Goal: Task Accomplishment & Management: Use online tool/utility

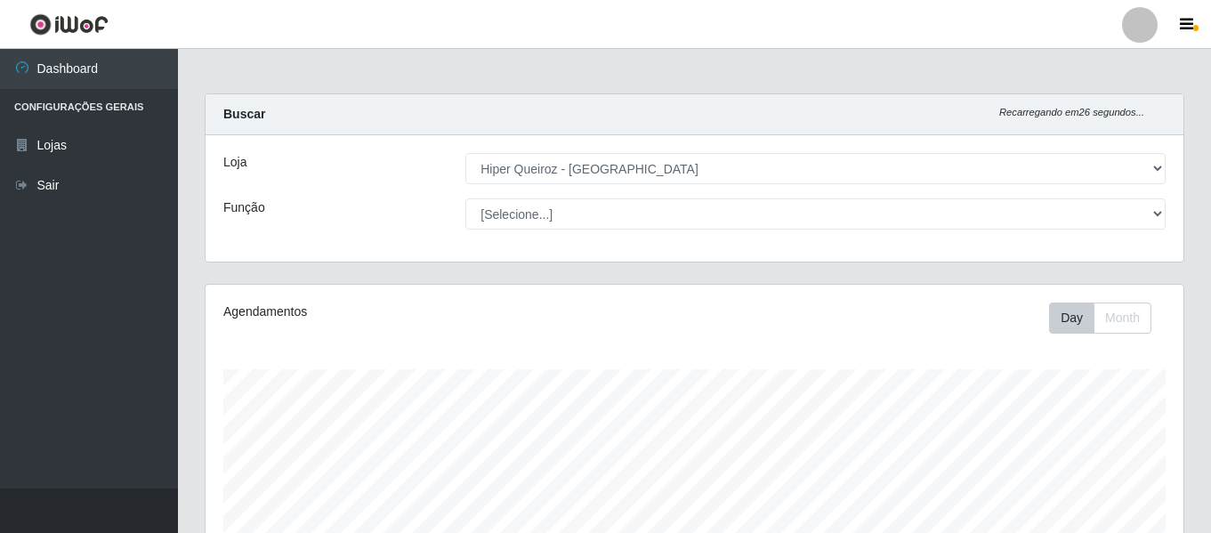
select select "497"
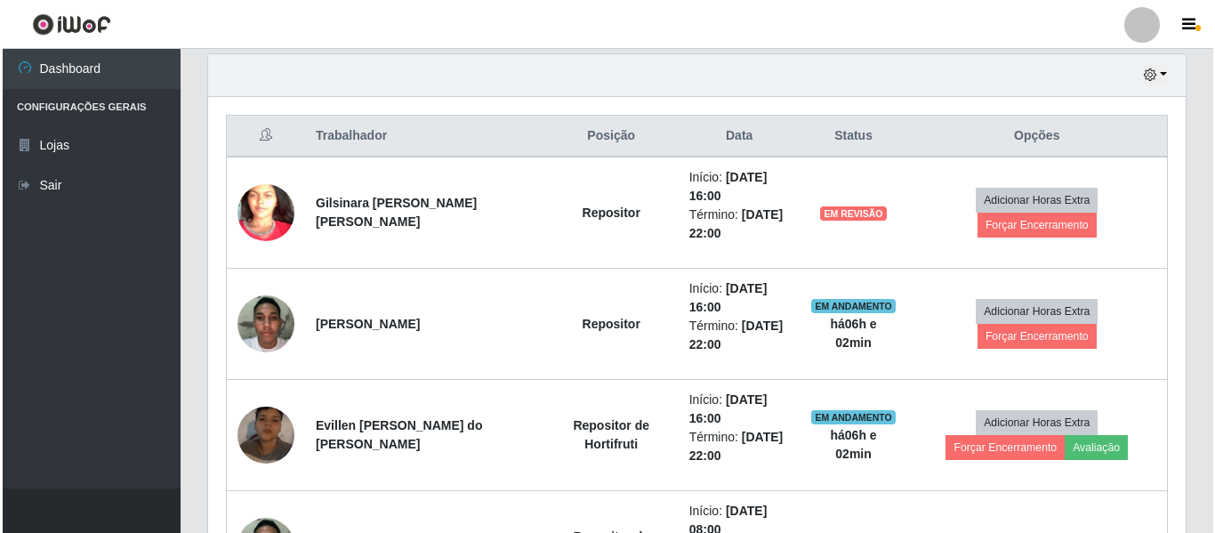
scroll to position [369, 978]
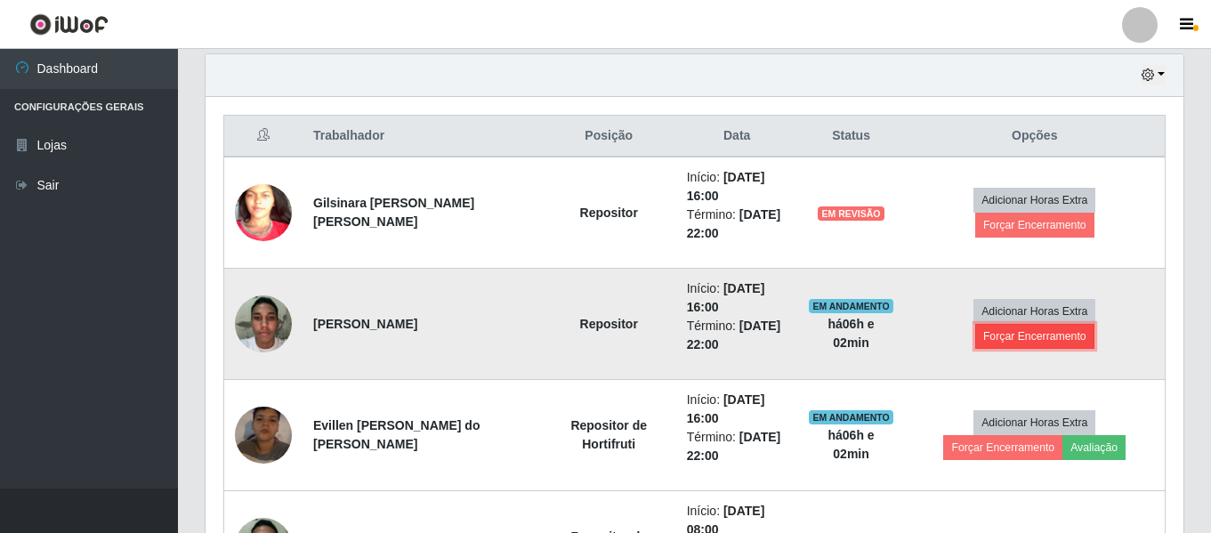
click at [1075, 324] on button "Forçar Encerramento" at bounding box center [1034, 336] width 119 height 25
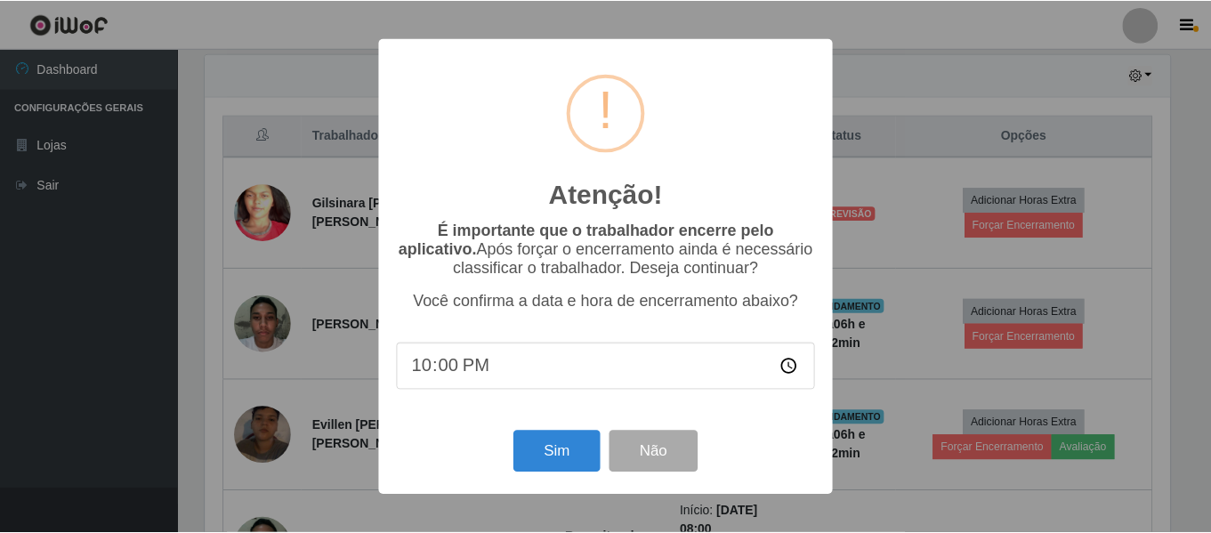
scroll to position [369, 969]
click at [537, 447] on button "Sim" at bounding box center [558, 452] width 86 height 42
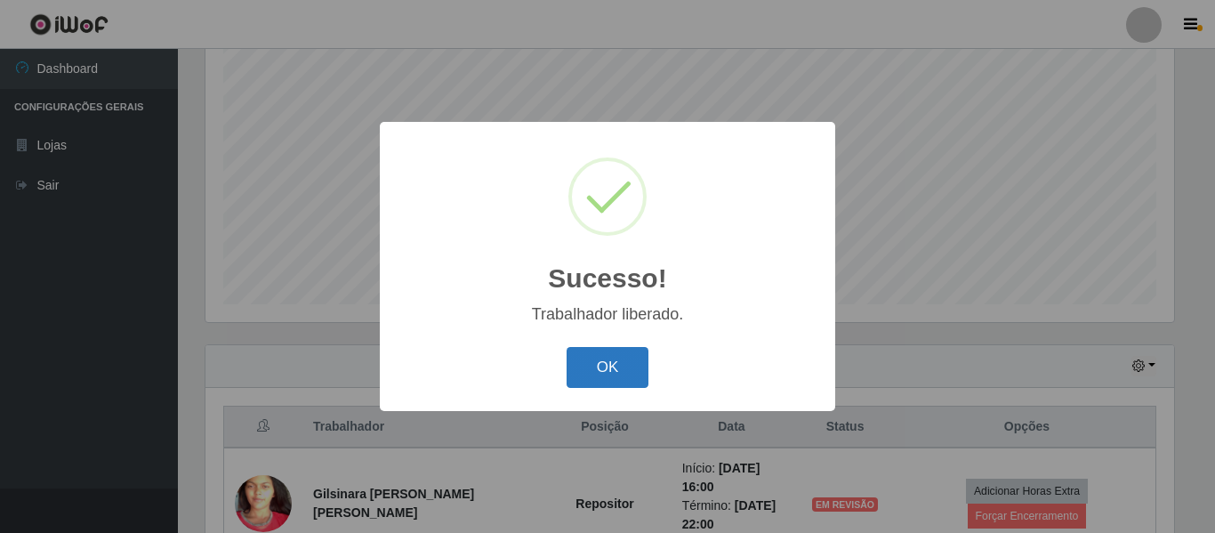
click at [630, 365] on button "OK" at bounding box center [608, 368] width 83 height 42
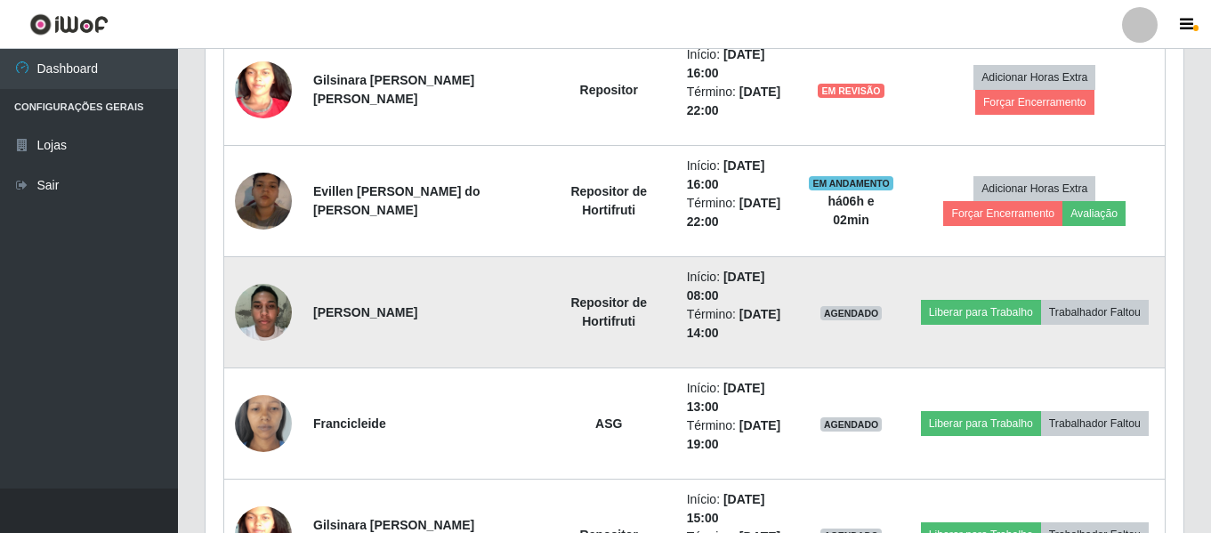
scroll to position [777, 0]
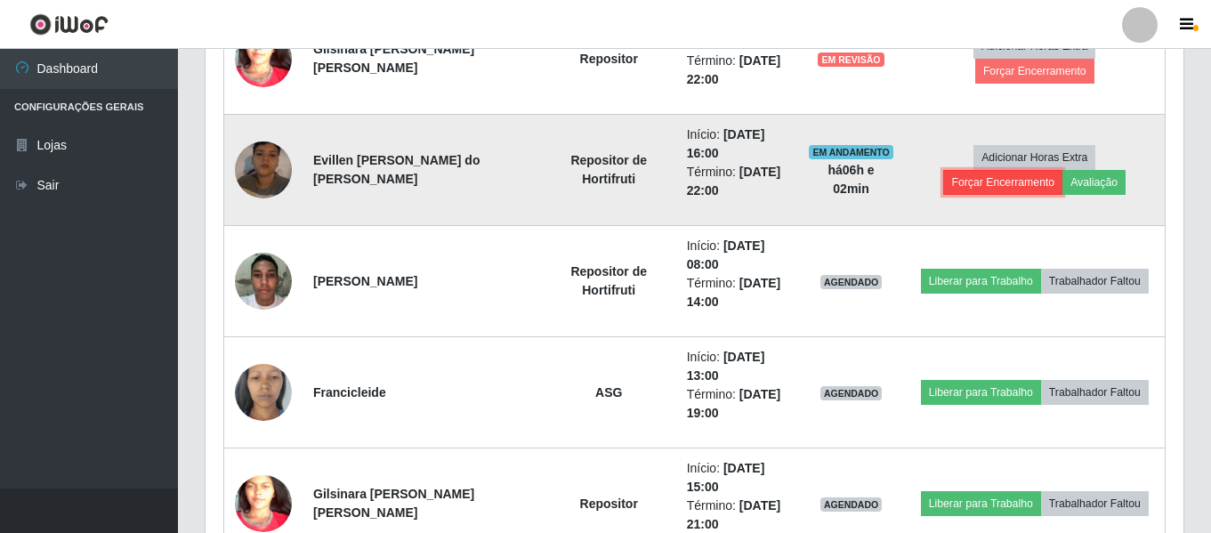
click at [1062, 170] on button "Forçar Encerramento" at bounding box center [1002, 182] width 119 height 25
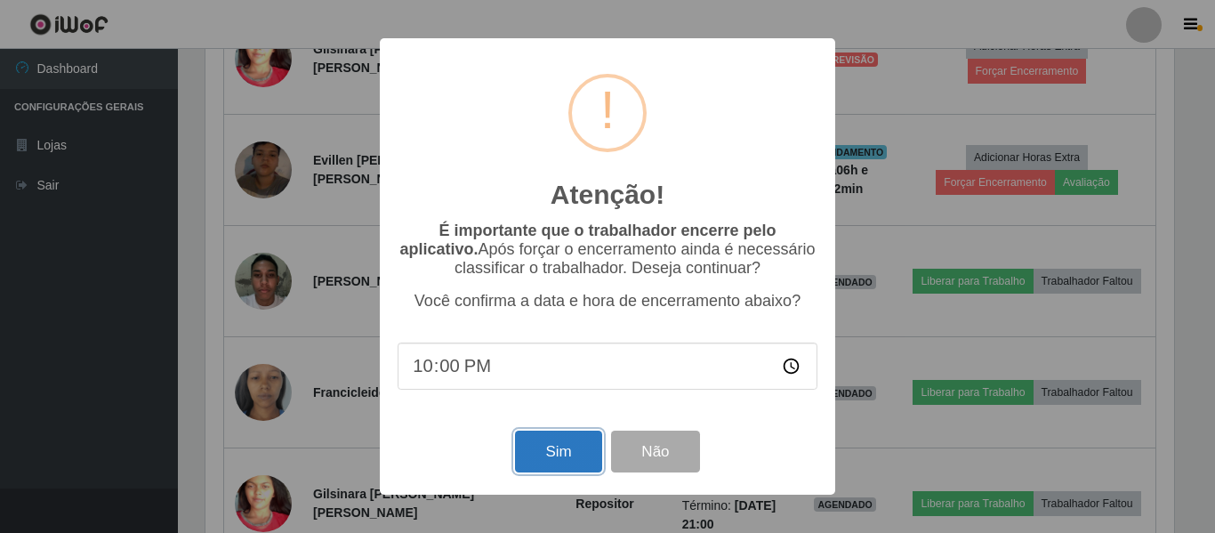
click at [567, 452] on button "Sim" at bounding box center [558, 452] width 86 height 42
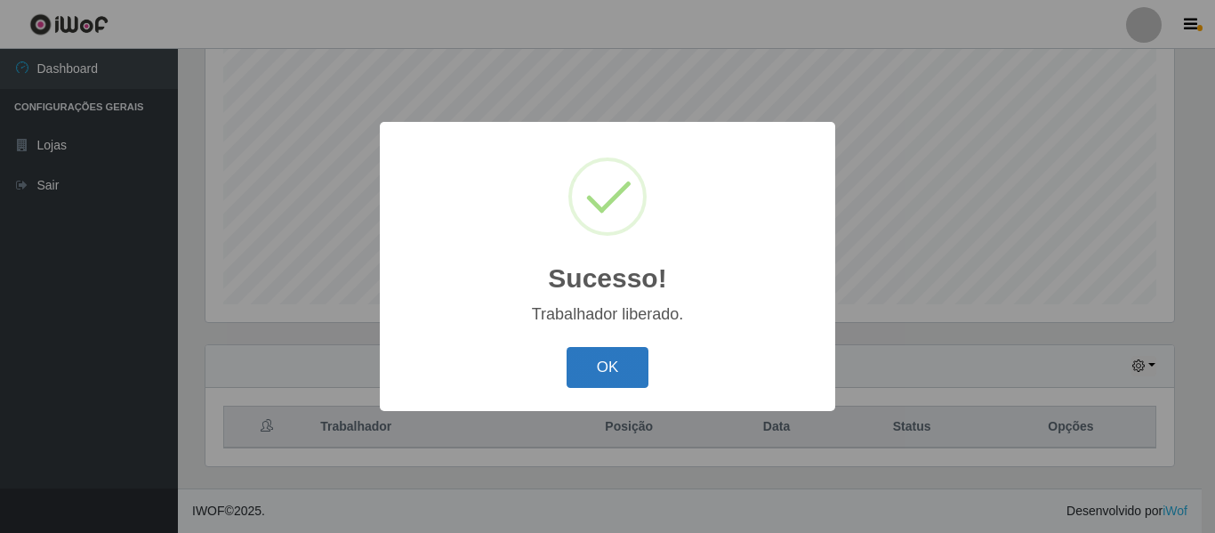
click at [594, 359] on button "OK" at bounding box center [608, 368] width 83 height 42
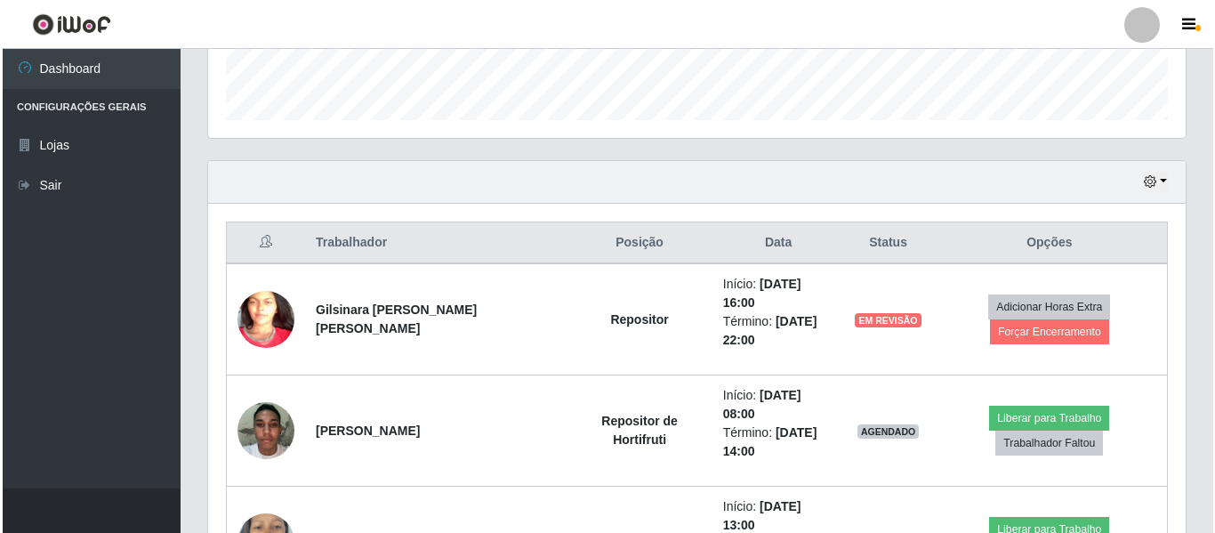
scroll to position [510, 0]
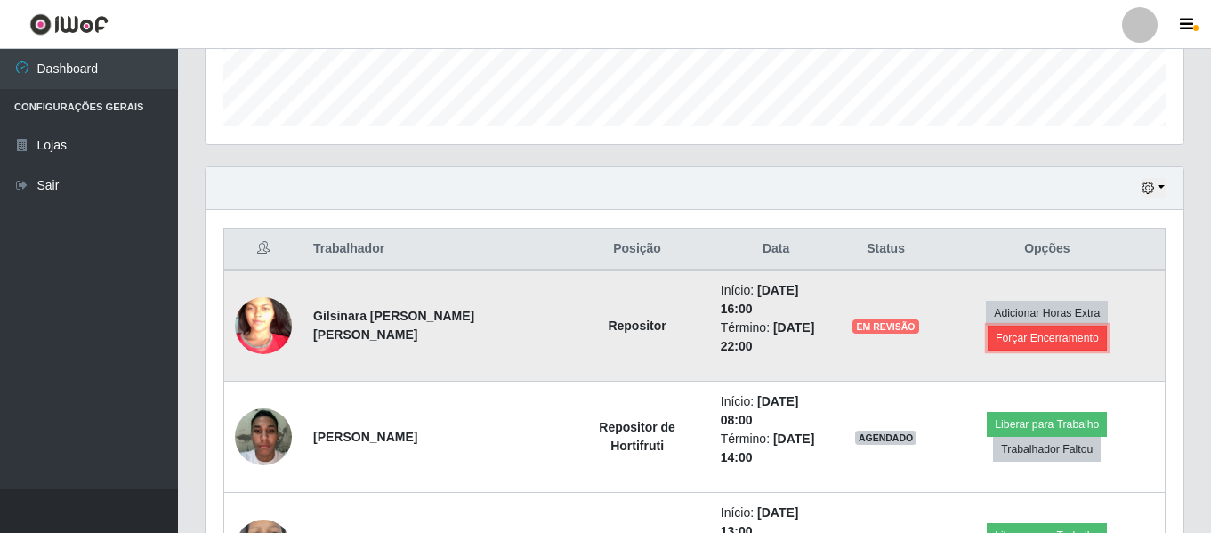
click at [1044, 330] on button "Forçar Encerramento" at bounding box center [1047, 338] width 119 height 25
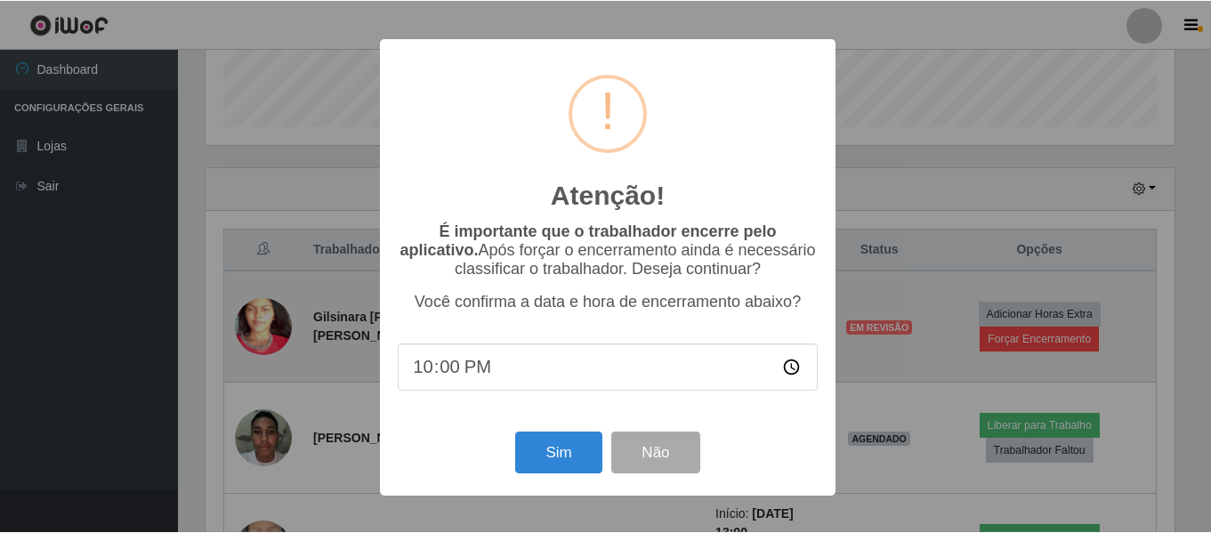
scroll to position [369, 969]
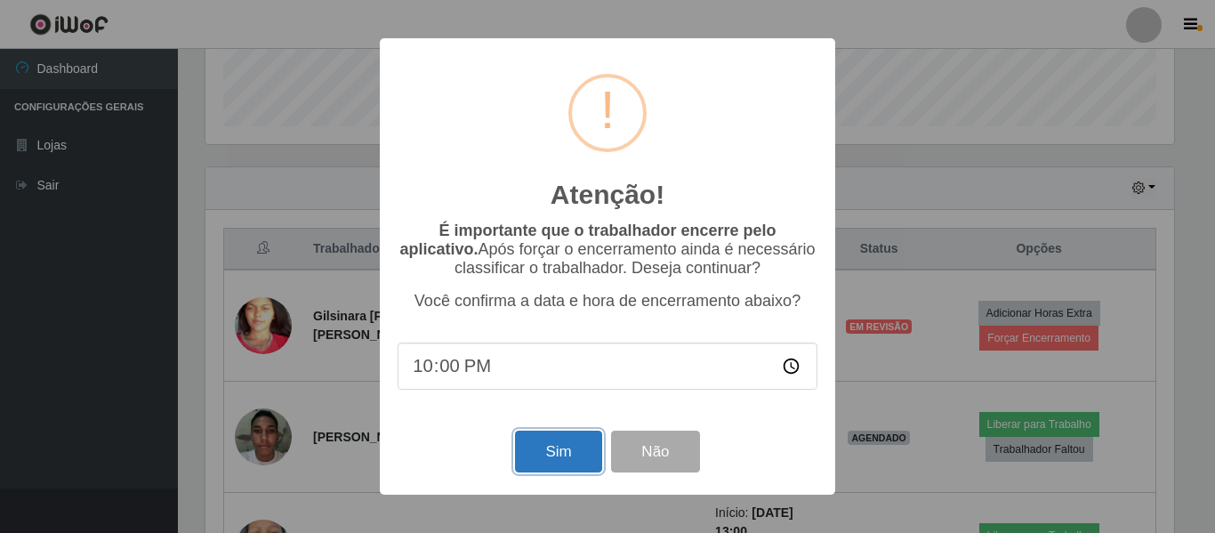
click at [562, 472] on button "Sim" at bounding box center [558, 452] width 86 height 42
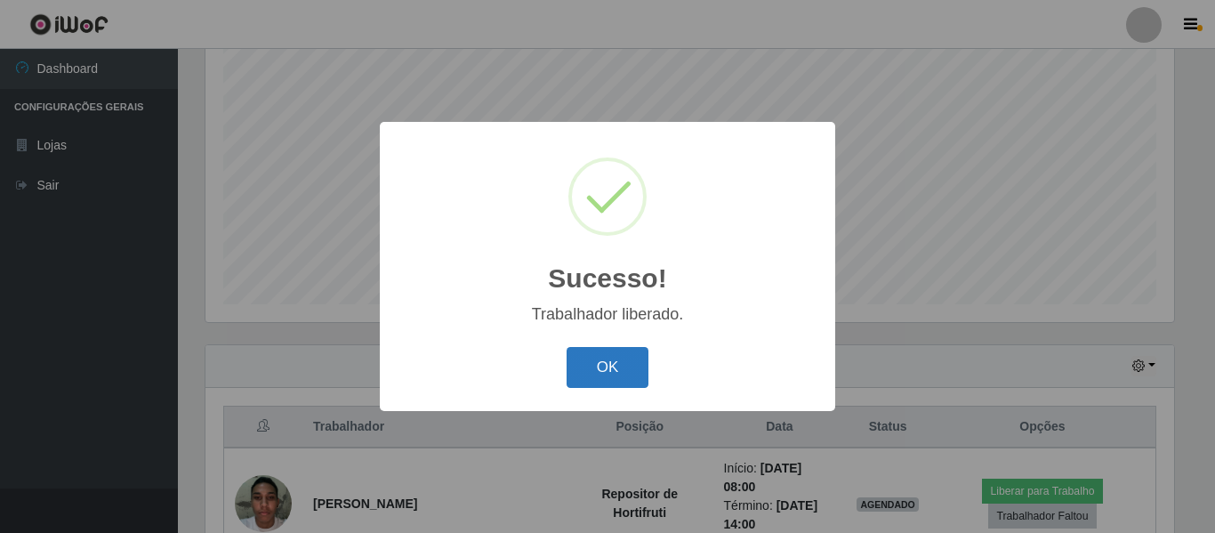
click at [626, 385] on button "OK" at bounding box center [608, 368] width 83 height 42
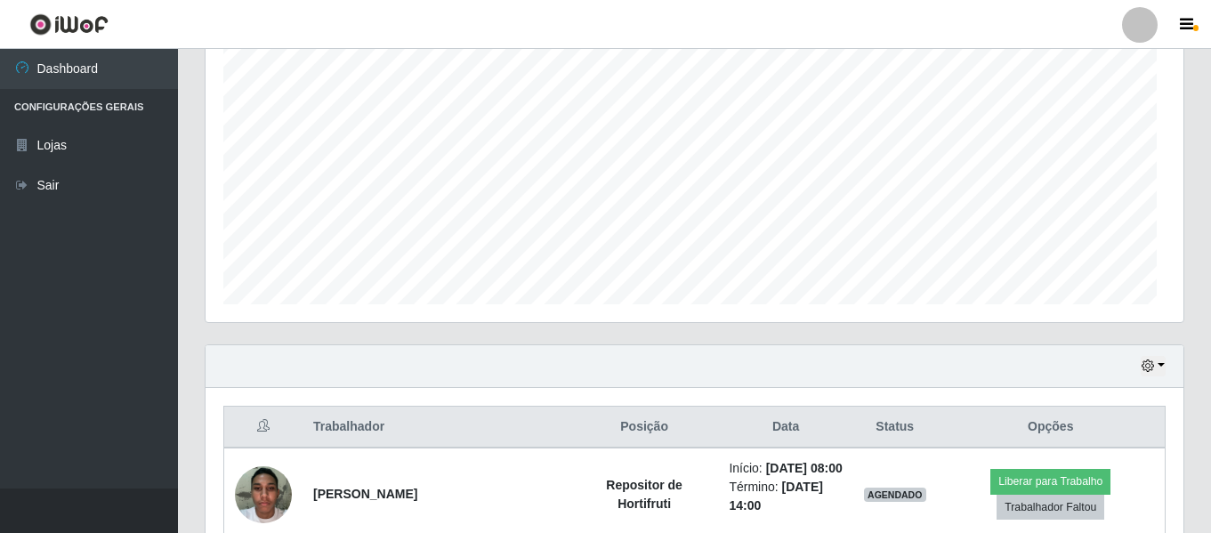
scroll to position [369, 978]
